Goal: Information Seeking & Learning: Learn about a topic

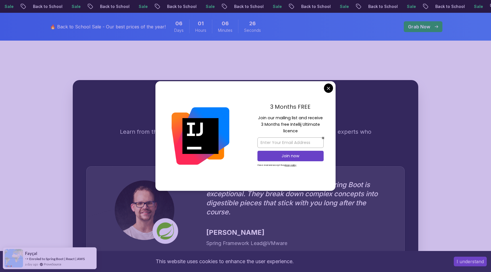
scroll to position [1520, 0]
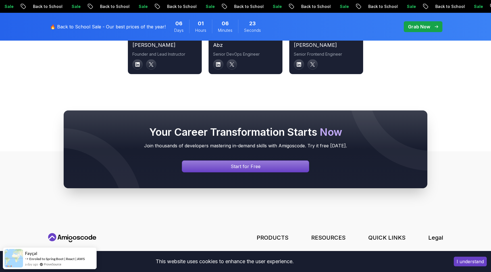
scroll to position [1944, 0]
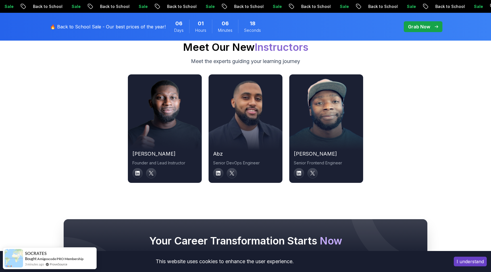
click at [322, 125] on div at bounding box center [327, 128] width 74 height 43
click at [300, 169] on link at bounding box center [298, 173] width 11 height 11
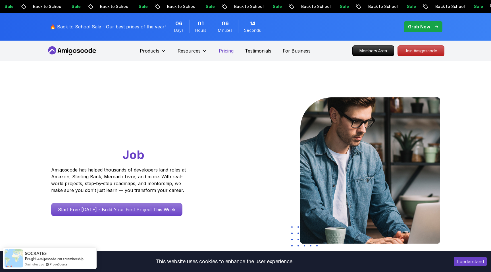
click at [226, 51] on p "Pricing" at bounding box center [226, 50] width 15 height 7
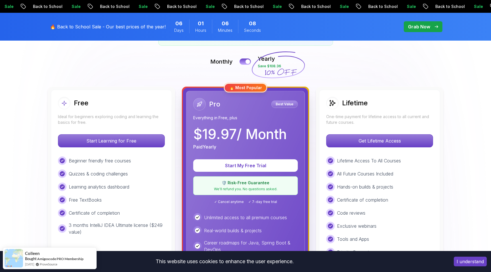
scroll to position [122, 0]
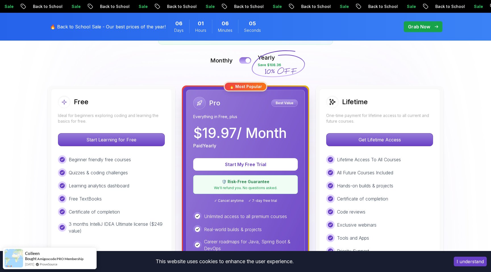
click at [242, 61] on button at bounding box center [245, 60] width 12 height 7
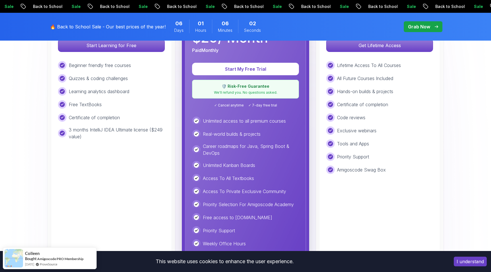
scroll to position [210, 0]
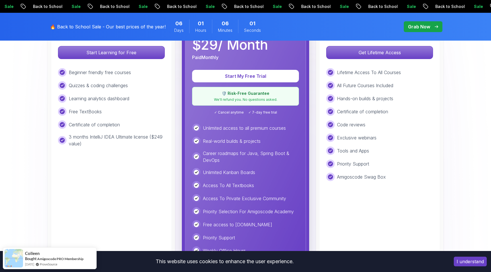
click at [231, 129] on p "Unlimited access to all premium courses" at bounding box center [244, 128] width 83 height 7
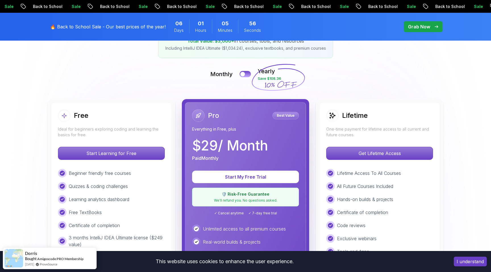
scroll to position [98, 0]
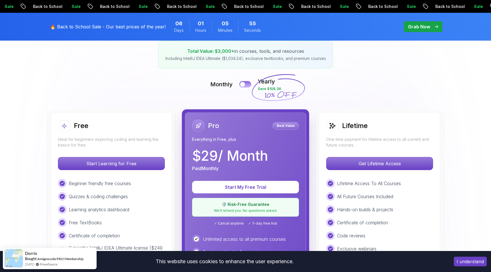
click at [247, 83] on button at bounding box center [245, 84] width 12 height 7
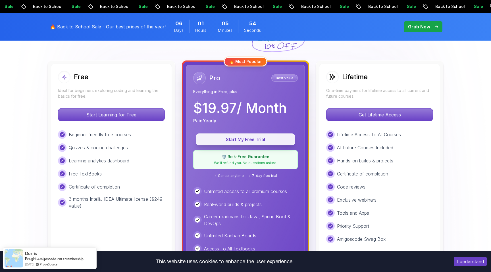
scroll to position [162, 0]
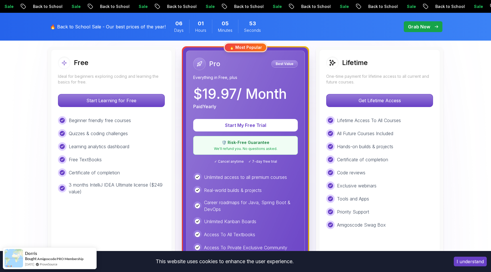
click at [267, 98] on p "$ 19.97 / Month" at bounding box center [240, 94] width 94 height 14
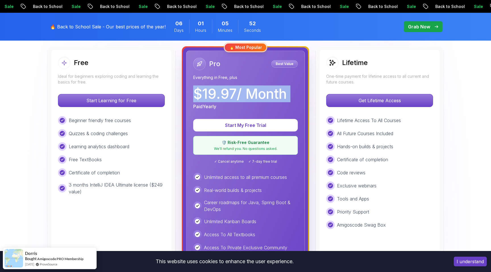
click at [267, 98] on p "$ 19.97 / Month" at bounding box center [240, 94] width 94 height 14
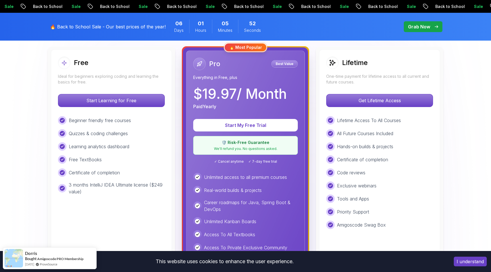
click at [264, 98] on p "$ 19.97 / Month" at bounding box center [240, 94] width 94 height 14
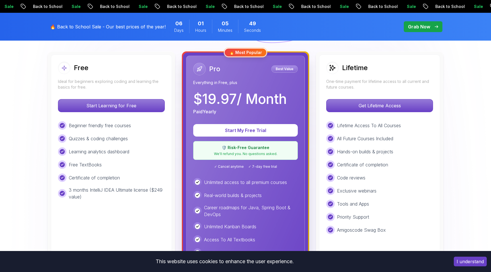
scroll to position [155, 0]
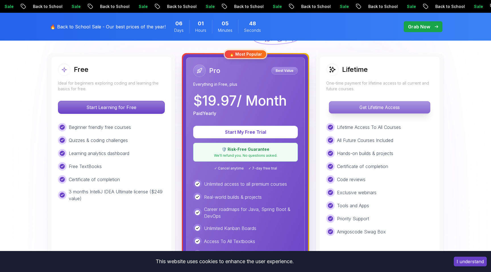
click at [383, 109] on p "Get Lifetime Access" at bounding box center [379, 108] width 101 height 12
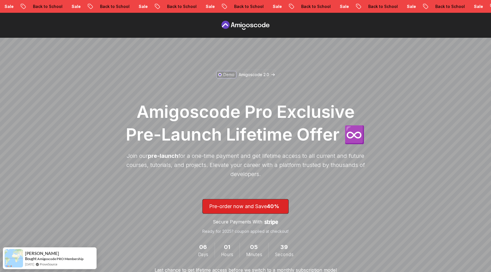
click at [238, 23] on icon at bounding box center [245, 25] width 51 height 9
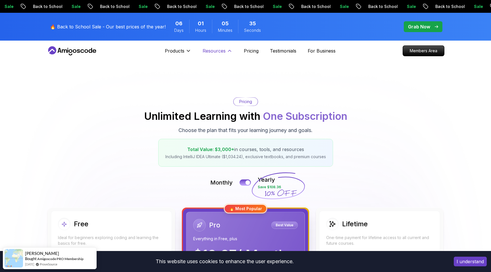
click at [216, 49] on p "Resources" at bounding box center [214, 50] width 23 height 7
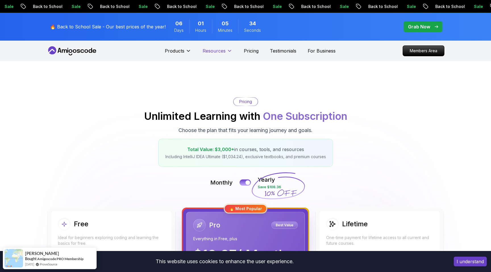
click at [216, 49] on p "Resources" at bounding box center [214, 50] width 23 height 7
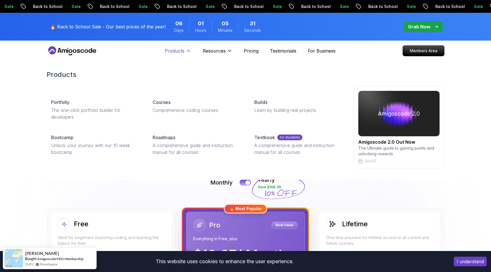
click at [184, 54] on button "Products" at bounding box center [178, 52] width 26 height 11
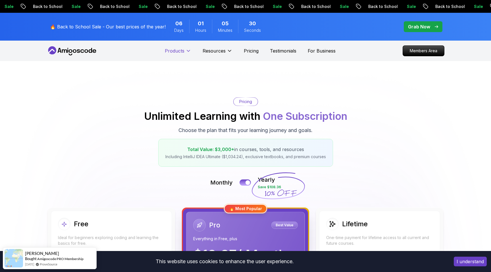
click at [184, 54] on button "Products" at bounding box center [178, 52] width 26 height 11
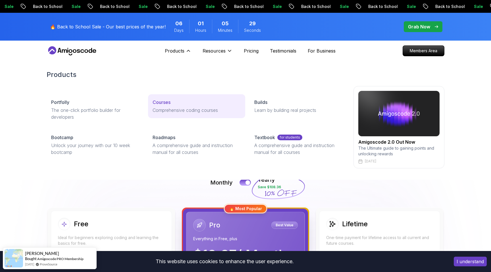
click at [174, 107] on p "Comprehensive coding courses" at bounding box center [197, 110] width 88 height 7
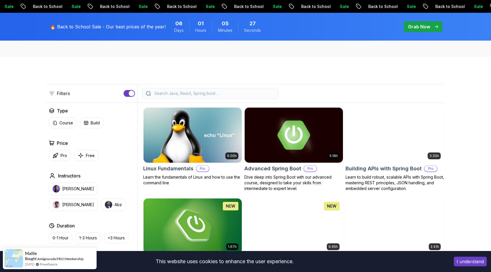
scroll to position [147, 0]
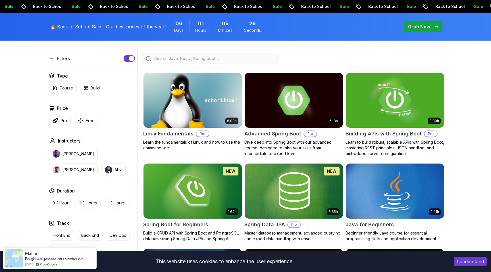
click at [195, 112] on img at bounding box center [192, 100] width 103 height 58
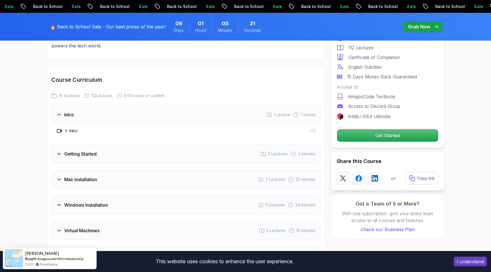
scroll to position [833, 0]
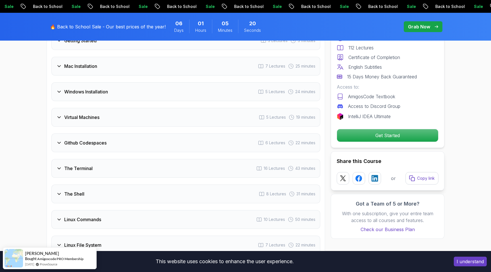
click at [186, 122] on div "Virtual Machines 5 Lectures 19 minutes" at bounding box center [185, 117] width 269 height 19
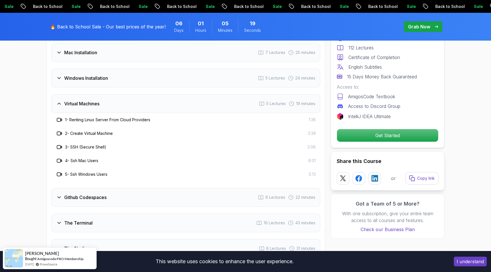
click at [111, 133] on h3 "2 - Create Virtual Machine" at bounding box center [89, 134] width 48 height 6
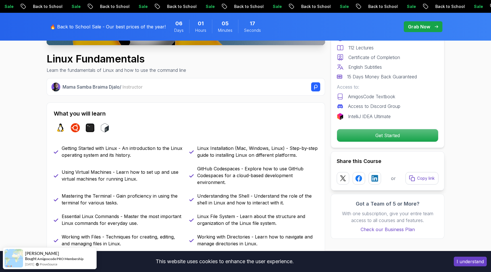
scroll to position [0, 0]
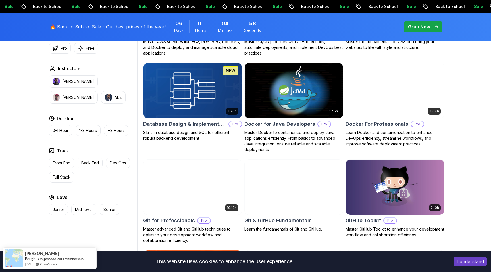
scroll to position [508, 0]
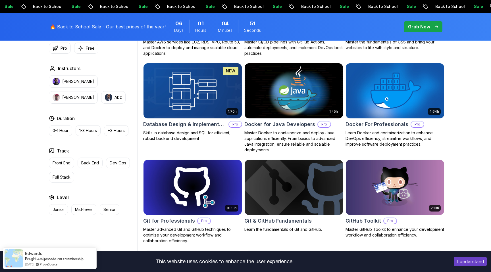
click at [173, 96] on img at bounding box center [192, 91] width 103 height 58
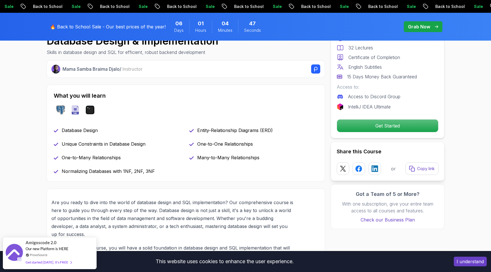
scroll to position [208, 0]
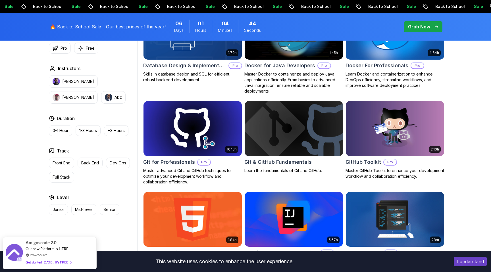
scroll to position [582, 0]
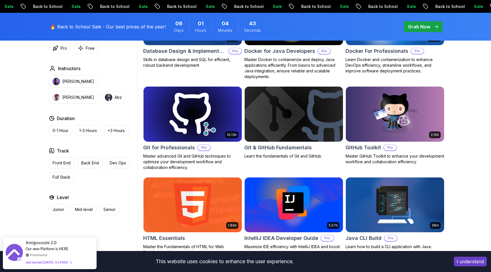
click at [182, 119] on img at bounding box center [192, 114] width 103 height 58
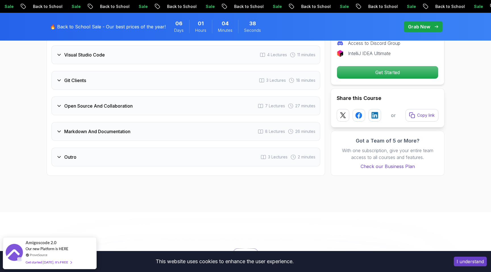
click at [127, 97] on div "Open Source And Collaboration 7 Lectures 27 minutes" at bounding box center [185, 106] width 269 height 19
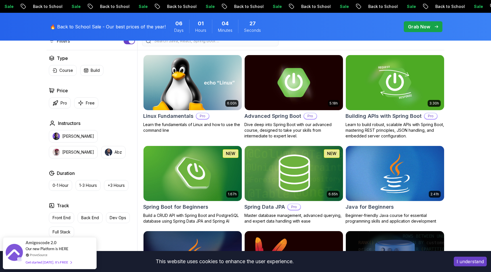
scroll to position [202, 0]
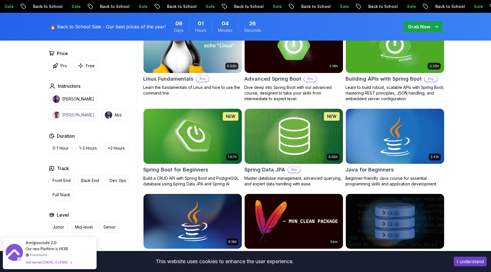
click at [94, 112] on p "[PERSON_NAME]" at bounding box center [78, 115] width 32 height 6
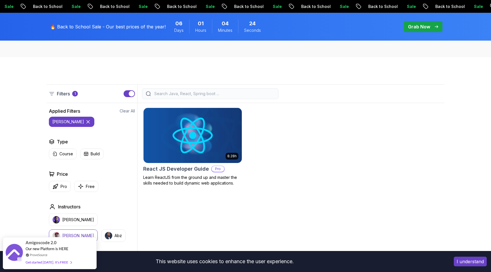
scroll to position [128, 0]
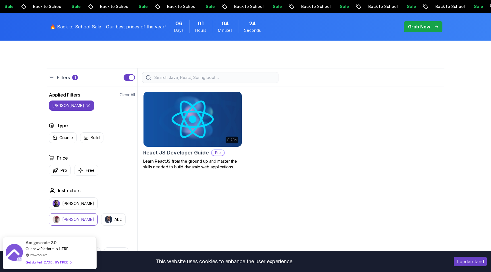
click at [199, 143] on img at bounding box center [192, 119] width 103 height 58
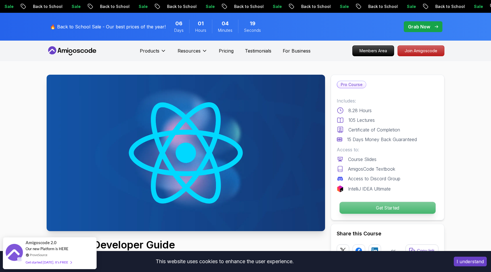
click at [355, 207] on p "Get Started" at bounding box center [388, 208] width 96 height 12
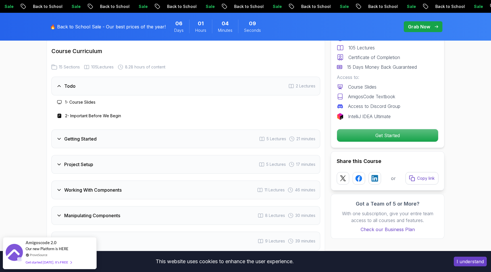
scroll to position [864, 0]
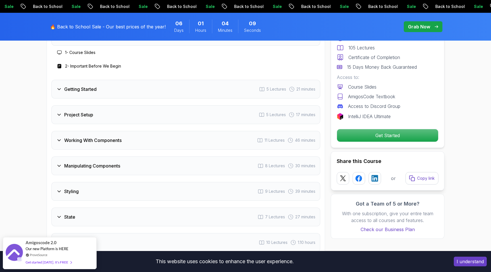
click at [175, 137] on div "Working With Components 11 Lectures 46 minutes" at bounding box center [185, 140] width 269 height 19
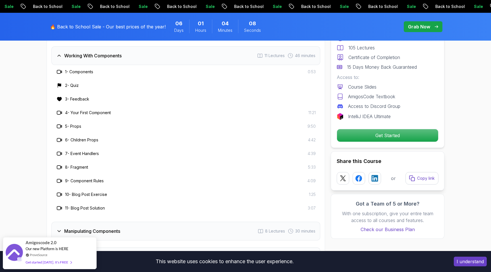
scroll to position [943, 0]
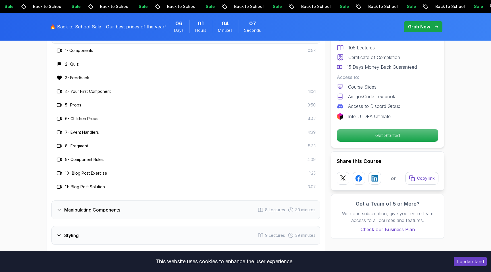
click at [78, 134] on h3 "7 - Event Handlers" at bounding box center [82, 133] width 34 height 6
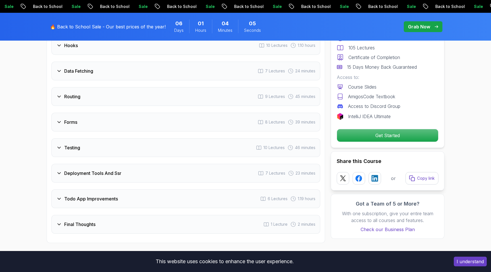
click at [105, 120] on div "Forms 8 Lectures 39 minutes" at bounding box center [185, 122] width 269 height 19
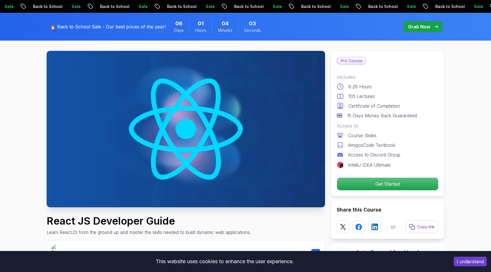
scroll to position [82, 0]
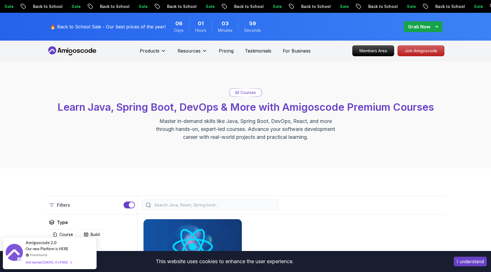
click at [78, 52] on icon at bounding box center [72, 50] width 51 height 9
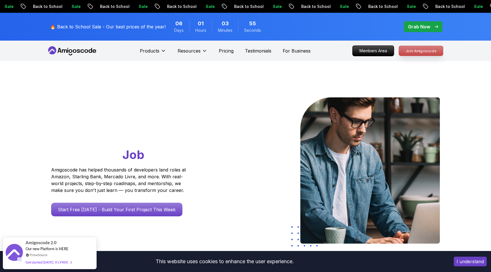
click at [412, 52] on p "Join Amigoscode" at bounding box center [421, 51] width 44 height 10
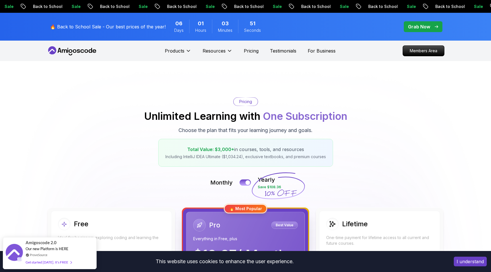
click at [77, 53] on icon at bounding box center [72, 50] width 51 height 9
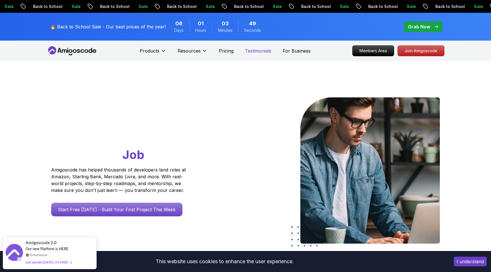
click at [259, 53] on p "Testimonials" at bounding box center [258, 50] width 26 height 7
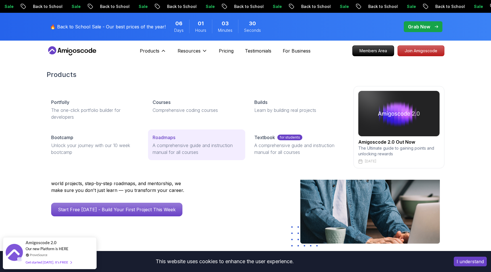
click at [197, 140] on div "Roadmaps" at bounding box center [197, 137] width 88 height 7
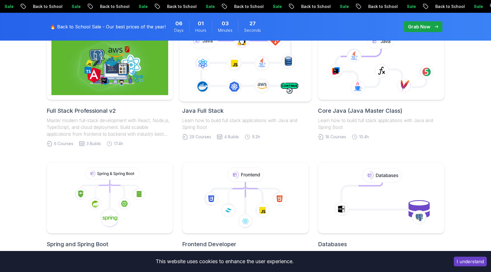
scroll to position [171, 0]
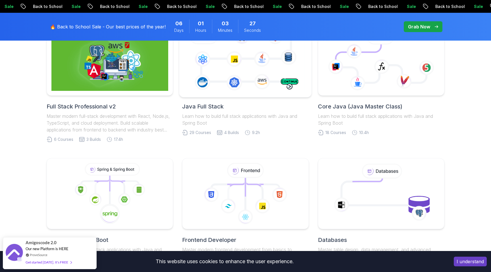
click at [260, 54] on icon at bounding box center [245, 60] width 120 height 67
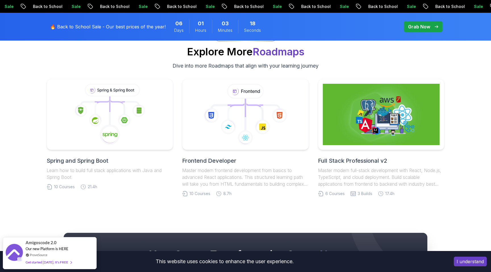
scroll to position [2744, 0]
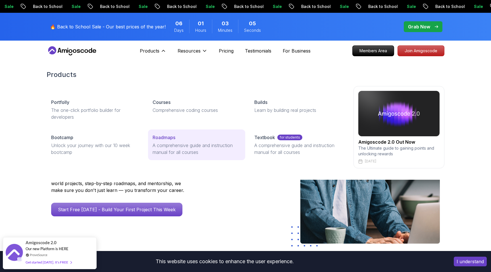
click at [178, 143] on p "A comprehensive guide and instruction manual for all courses" at bounding box center [197, 149] width 88 height 14
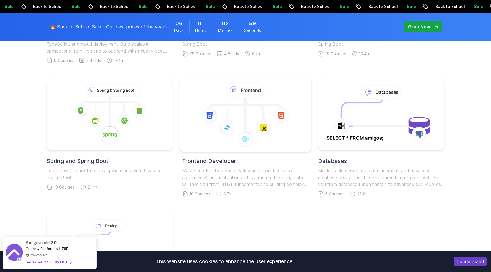
scroll to position [328, 0]
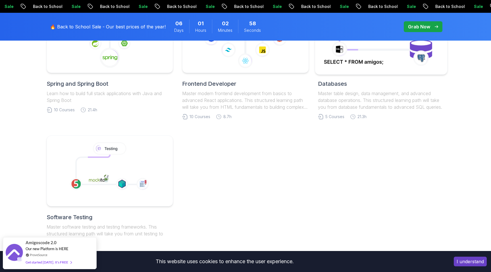
click at [399, 57] on icon at bounding box center [381, 37] width 120 height 65
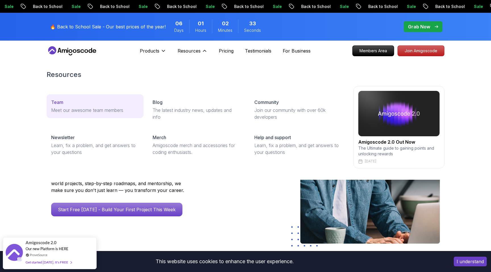
click at [61, 98] on link "Team Meet our awesome team members" at bounding box center [95, 106] width 97 height 24
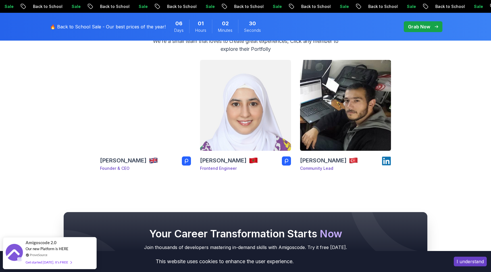
scroll to position [72, 0]
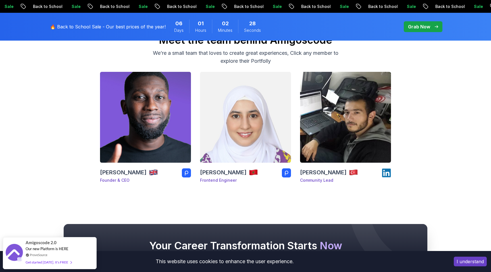
click at [144, 135] on img at bounding box center [146, 118] width 96 height 96
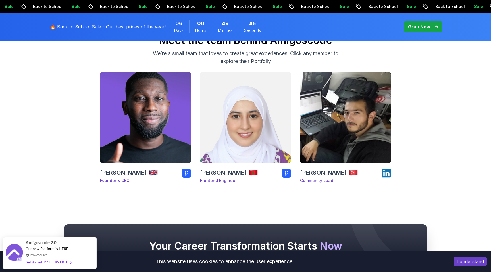
scroll to position [0, 0]
